Goal: Find specific page/section: Find specific page/section

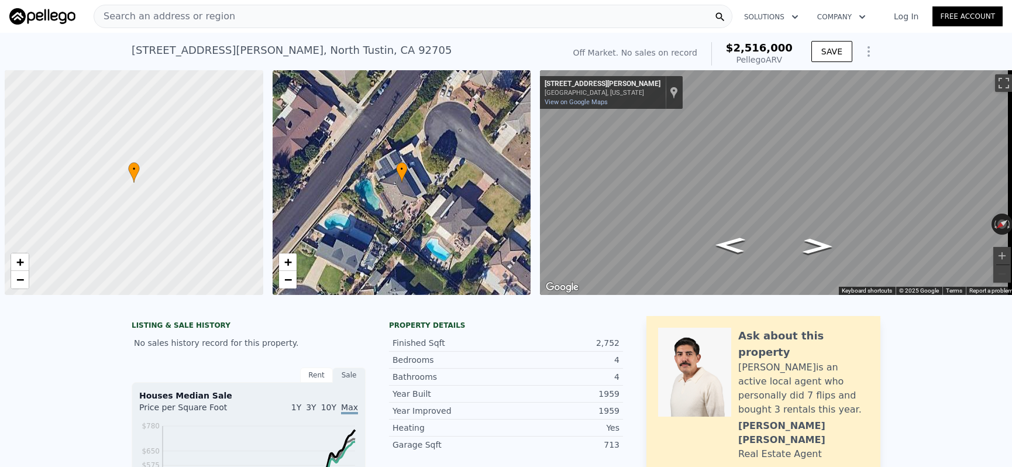
scroll to position [0, 5]
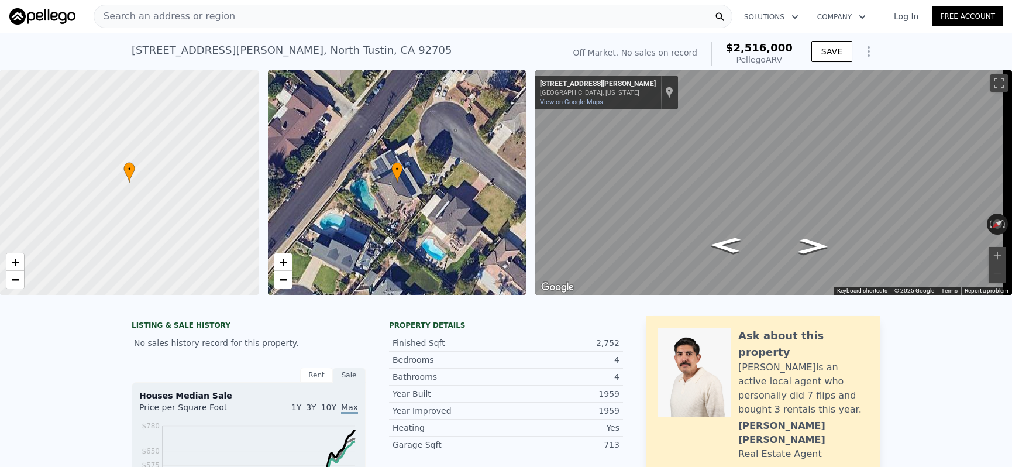
click at [365, 19] on div "Search an address or region" at bounding box center [413, 16] width 639 height 23
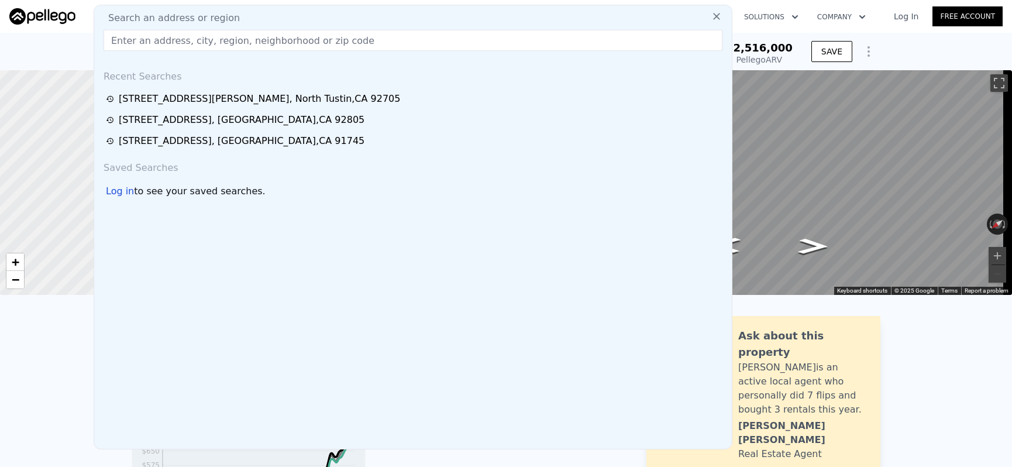
drag, startPoint x: 340, startPoint y: 37, endPoint x: 328, endPoint y: 43, distance: 13.6
click at [328, 43] on input "text" at bounding box center [413, 40] width 619 height 21
paste input "[STREET_ADDRESS][PERSON_NAME]"
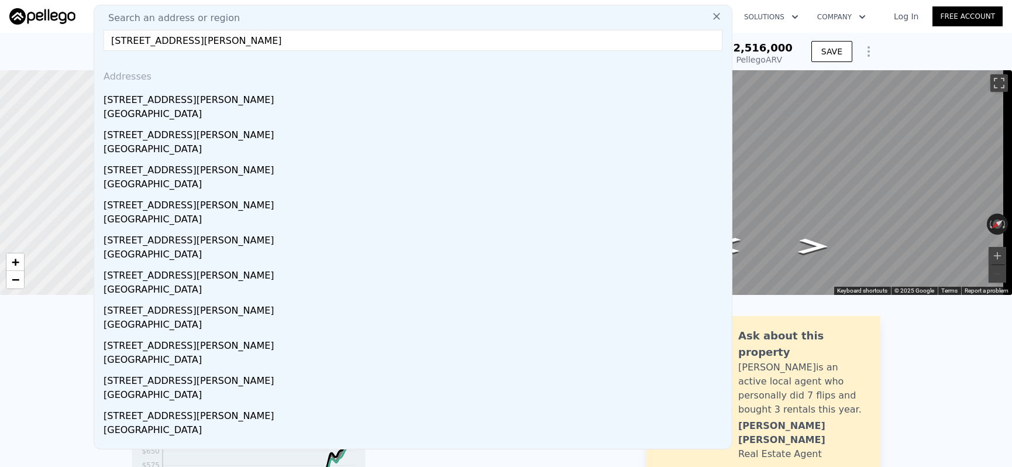
type input "[STREET_ADDRESS][PERSON_NAME]"
drag, startPoint x: 318, startPoint y: 42, endPoint x: 112, endPoint y: 30, distance: 206.2
click at [112, 30] on input "[STREET_ADDRESS][PERSON_NAME]" at bounding box center [413, 40] width 619 height 21
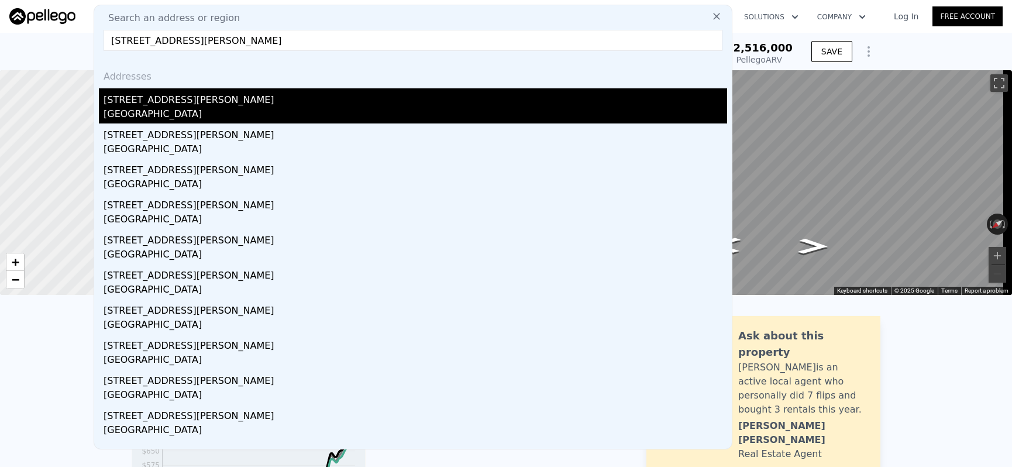
click at [183, 109] on div "[GEOGRAPHIC_DATA]" at bounding box center [416, 115] width 624 height 16
click at [183, 109] on div at bounding box center [129, 183] width 310 height 270
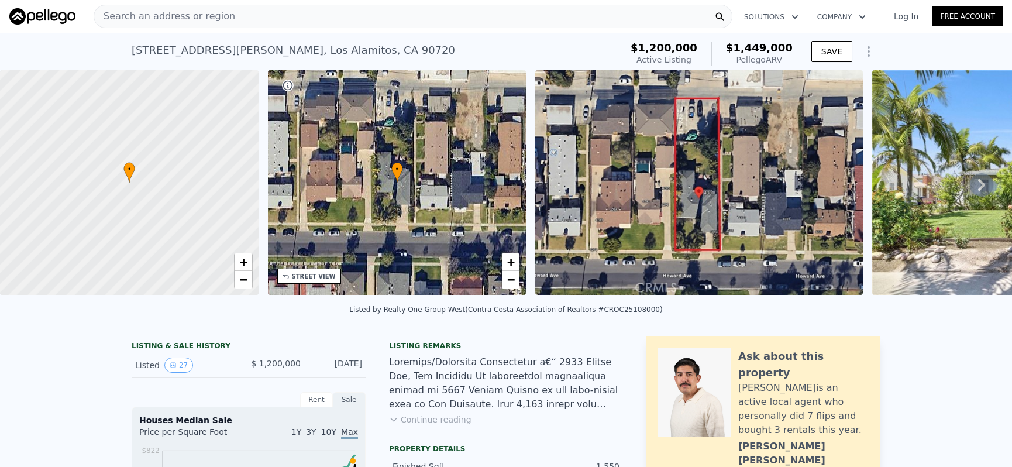
click at [171, 20] on span "Search an address or region" at bounding box center [164, 16] width 141 height 14
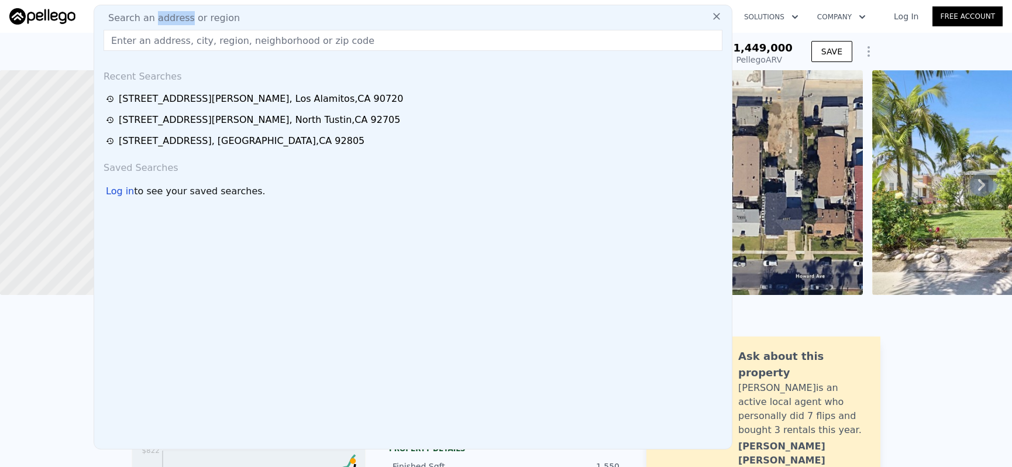
drag, startPoint x: 180, startPoint y: 22, endPoint x: 151, endPoint y: 44, distance: 36.4
click at [151, 43] on div "Search an address or region Recent Searches [STREET_ADDRESS][PERSON_NAME] [STRE…" at bounding box center [413, 227] width 639 height 445
drag, startPoint x: 152, startPoint y: 44, endPoint x: 125, endPoint y: 46, distance: 26.4
click at [125, 46] on input "text" at bounding box center [413, 40] width 619 height 21
paste input "[STREET_ADDRESS]"
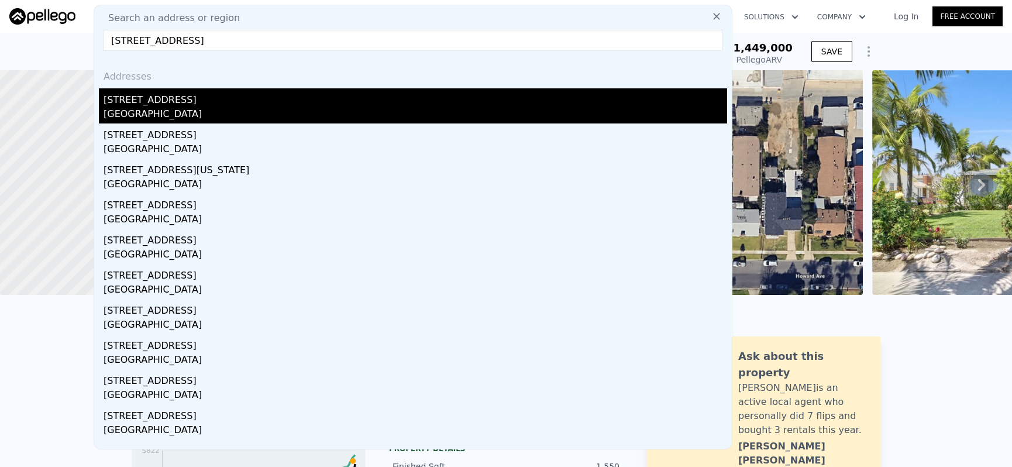
type input "[STREET_ADDRESS]"
click at [296, 115] on div "[GEOGRAPHIC_DATA]" at bounding box center [416, 115] width 624 height 16
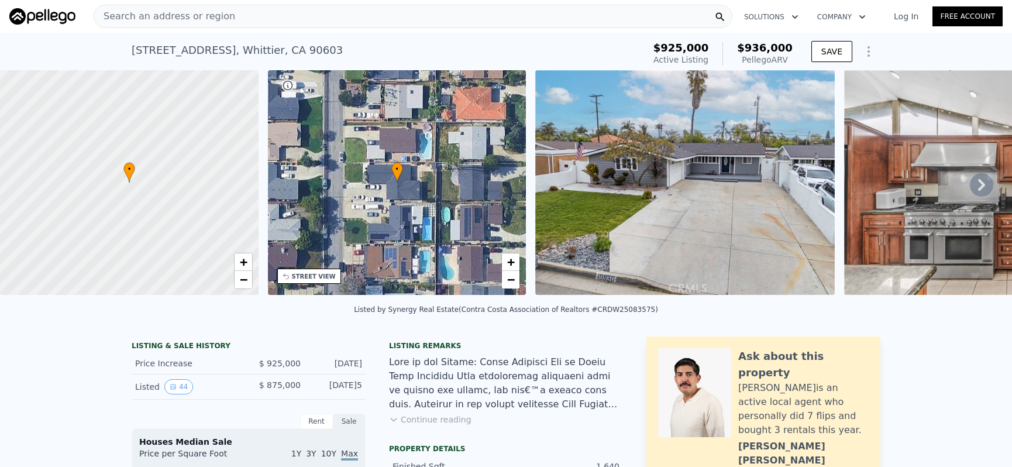
click at [353, 16] on div "Search an address or region" at bounding box center [413, 16] width 639 height 23
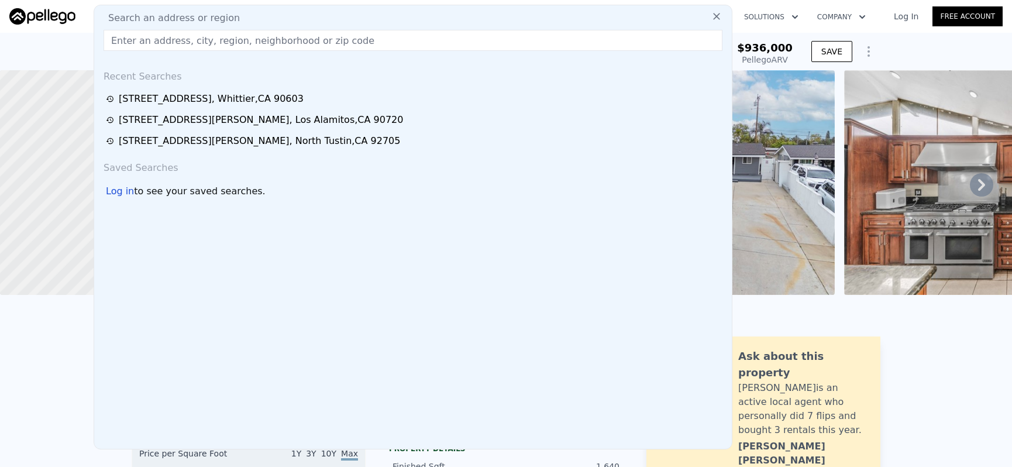
click at [359, 30] on input "text" at bounding box center [413, 40] width 619 height 21
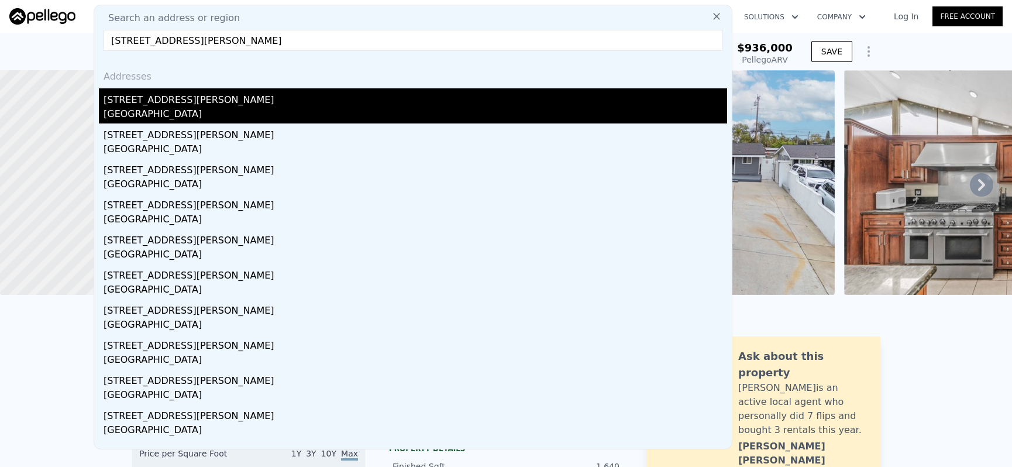
type input "[STREET_ADDRESS][PERSON_NAME]"
click at [390, 116] on div "[GEOGRAPHIC_DATA]" at bounding box center [416, 115] width 624 height 16
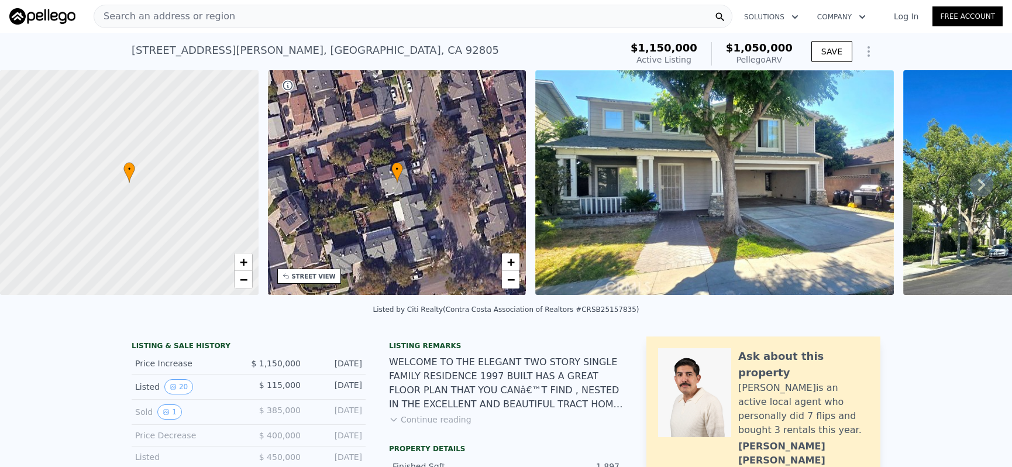
click at [242, 22] on div "Search an address or region" at bounding box center [413, 16] width 639 height 23
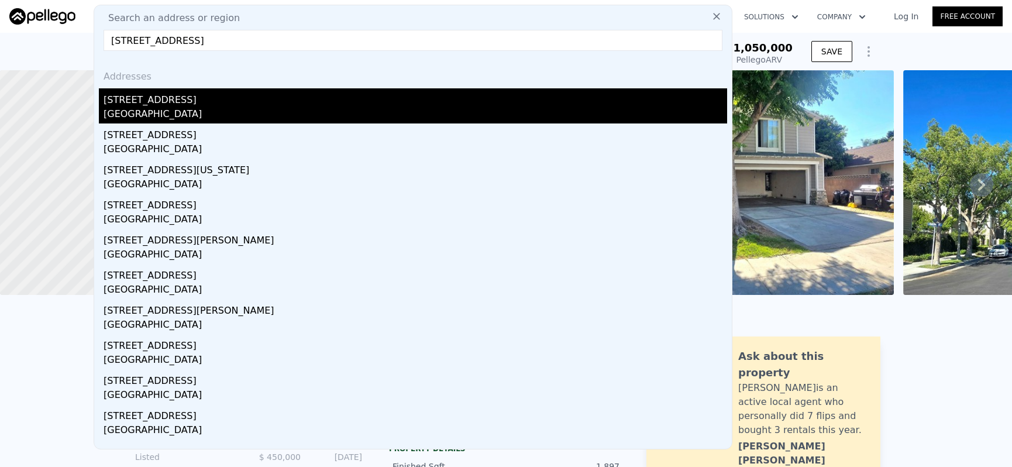
type input "[STREET_ADDRESS]"
click at [318, 116] on div "[GEOGRAPHIC_DATA]" at bounding box center [416, 115] width 624 height 16
